Goal: Task Accomplishment & Management: Manage account settings

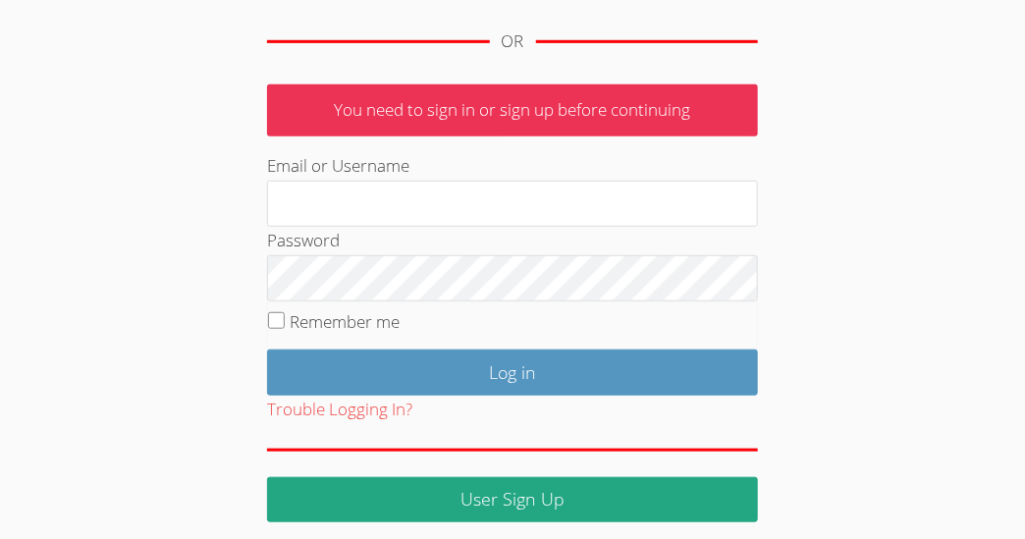
scroll to position [301, 0]
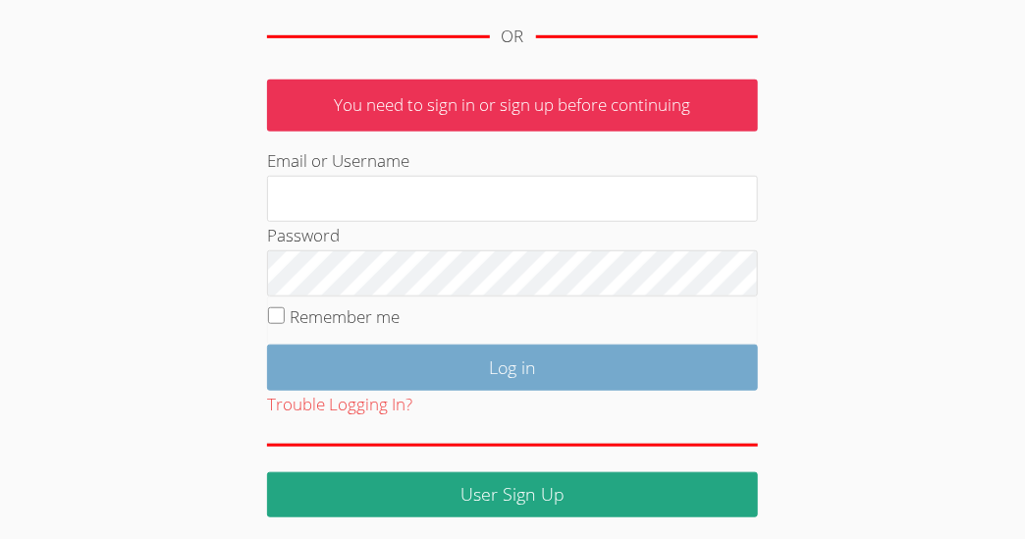
click at [305, 366] on input "Log in" at bounding box center [512, 368] width 491 height 46
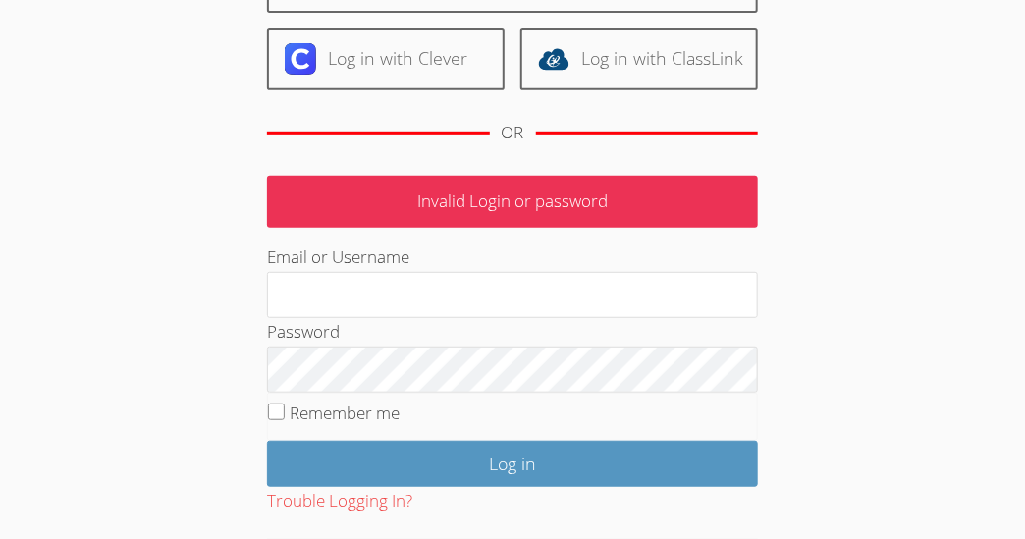
scroll to position [209, 0]
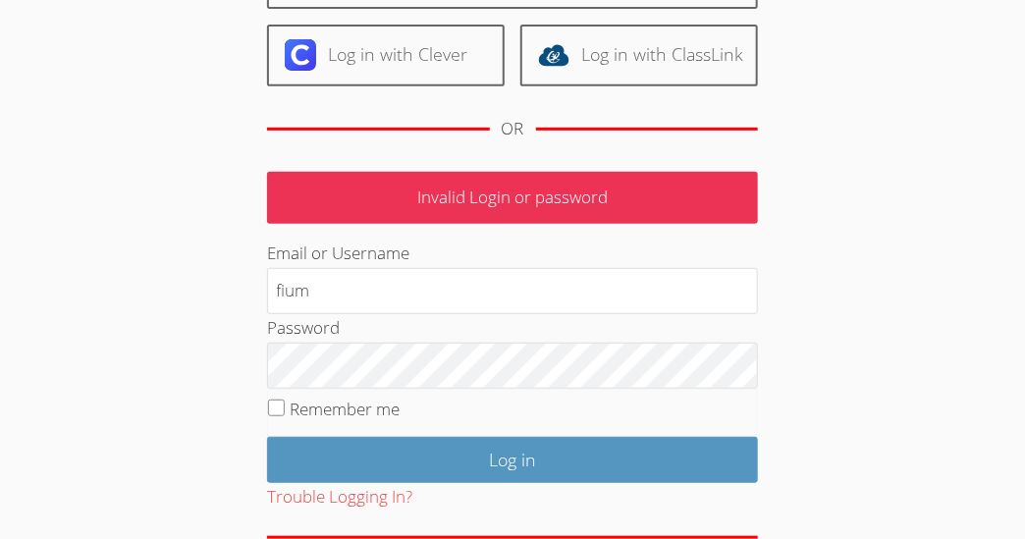
type input "[EMAIL_ADDRESS][DOMAIN_NAME]"
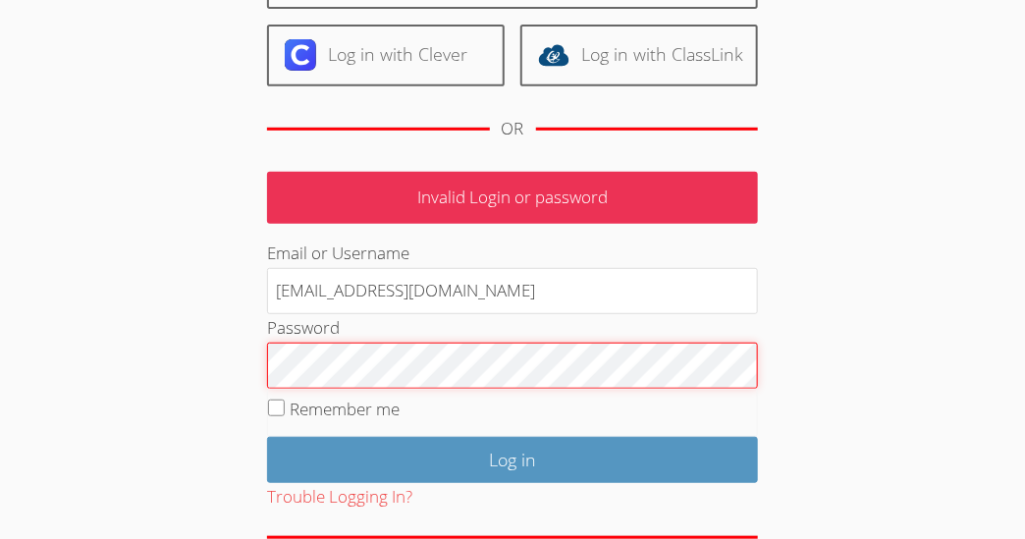
click at [267, 437] on input "Log in" at bounding box center [512, 460] width 491 height 46
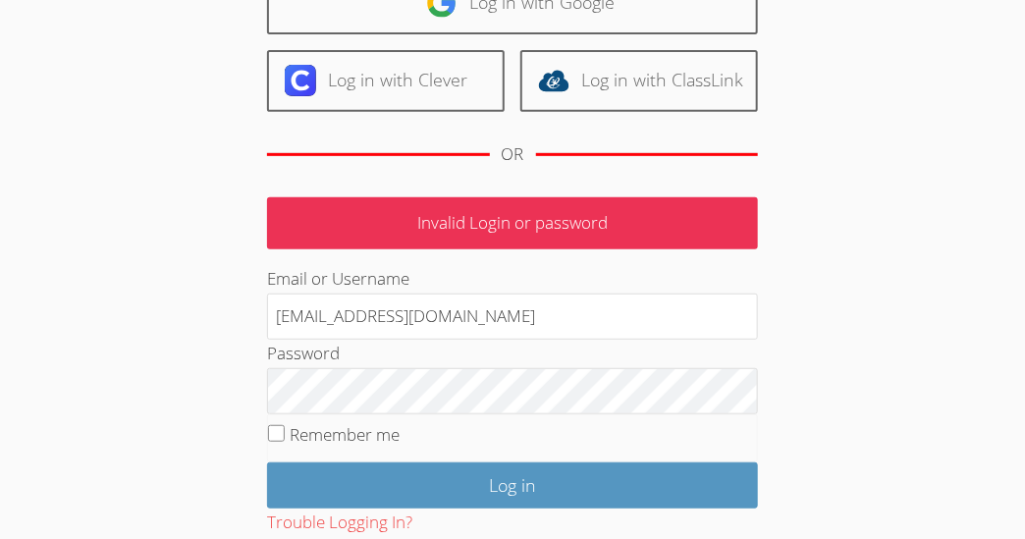
scroll to position [186, 0]
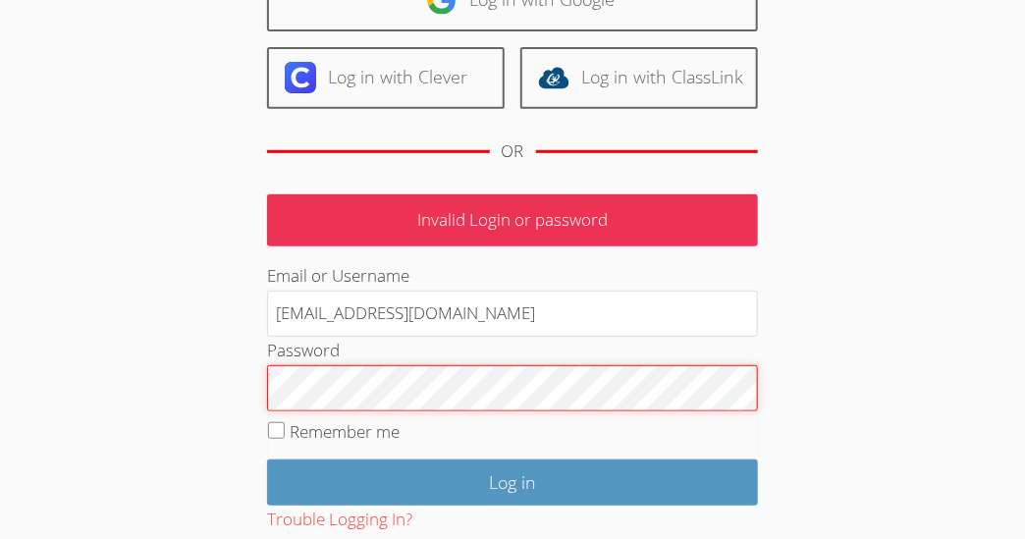
click at [267, 459] on input "Log in" at bounding box center [512, 482] width 491 height 46
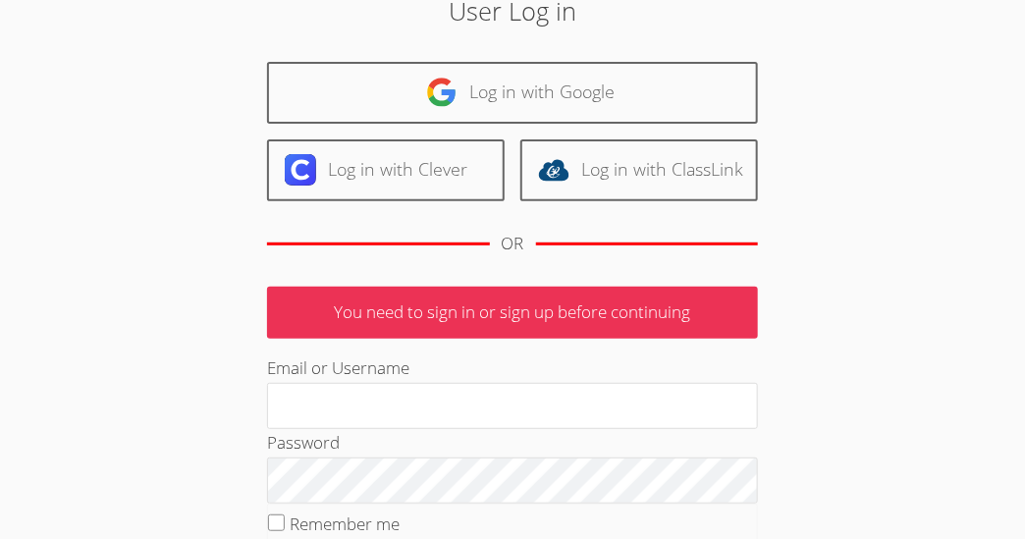
scroll to position [116, 0]
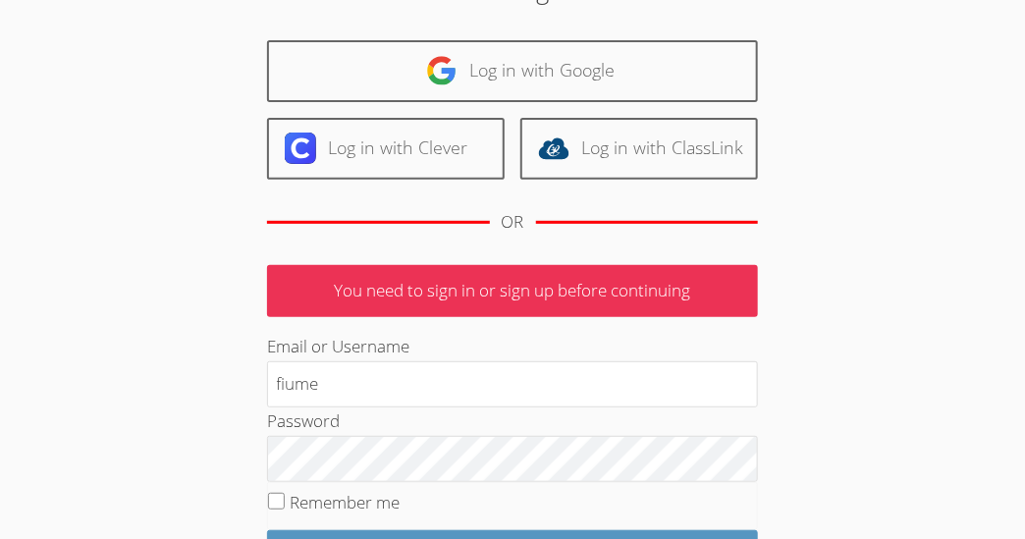
type input "[EMAIL_ADDRESS][DOMAIN_NAME]"
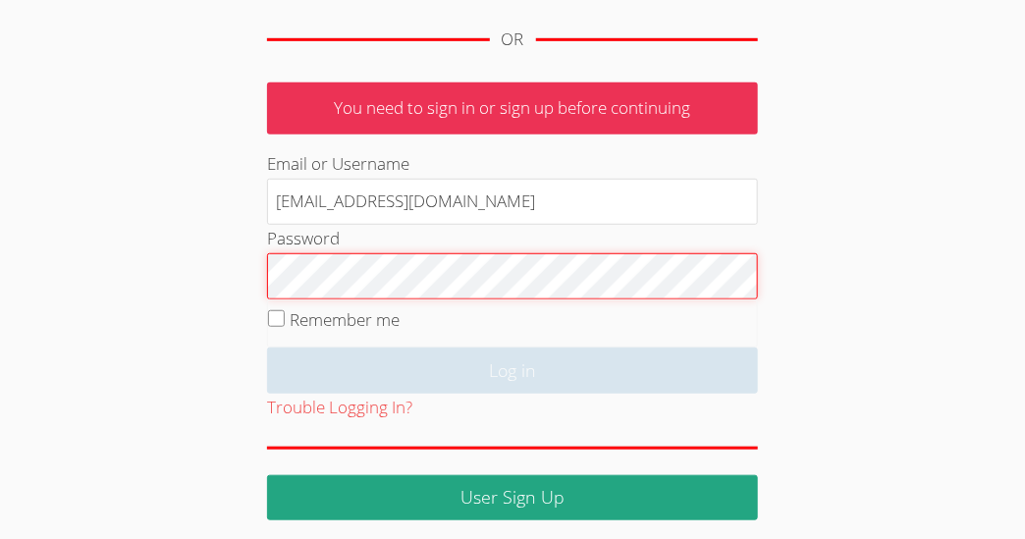
scroll to position [301, 0]
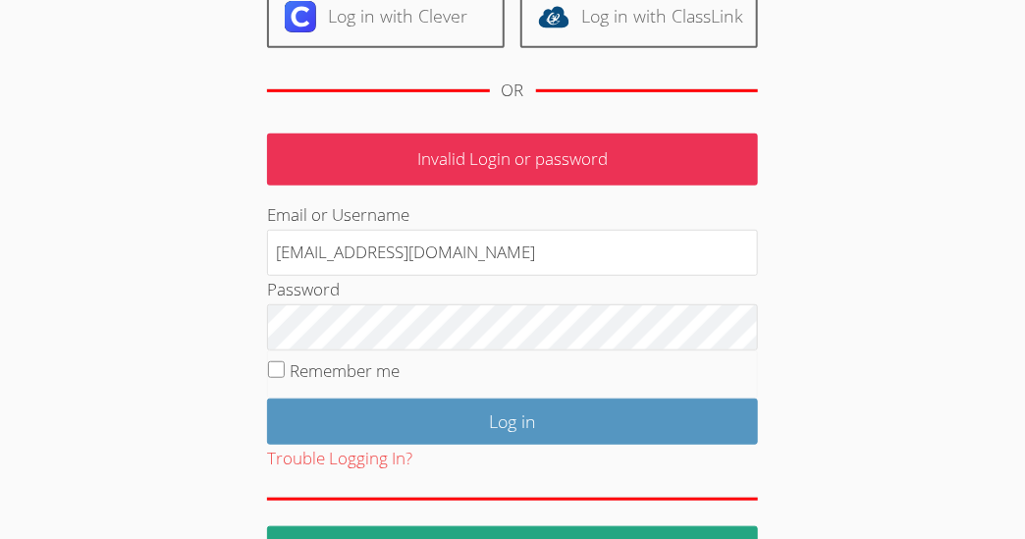
scroll to position [248, 0]
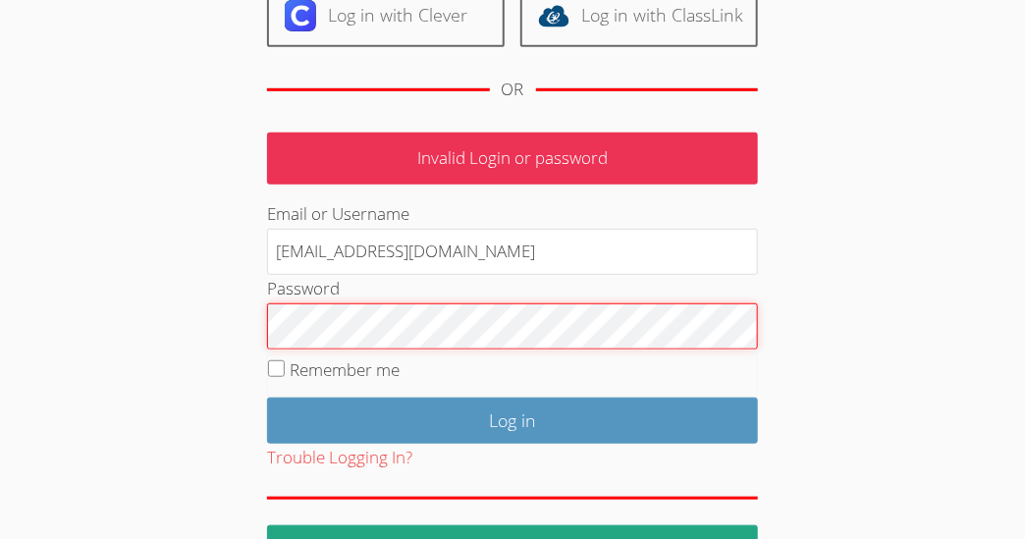
click at [267, 398] on input "Log in" at bounding box center [512, 421] width 491 height 46
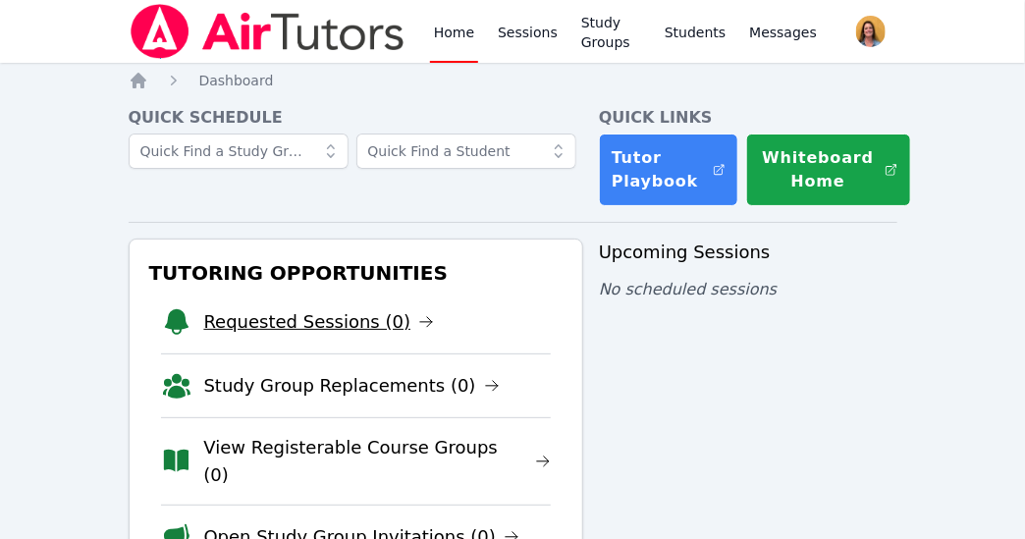
click at [420, 320] on icon at bounding box center [426, 322] width 12 height 10
click at [82, 2] on nav "Home Sessions Study Groups Students Messages Open user menu Jaime Fiume Open ma…" at bounding box center [512, 31] width 1025 height 63
